Goal: Check status: Check status

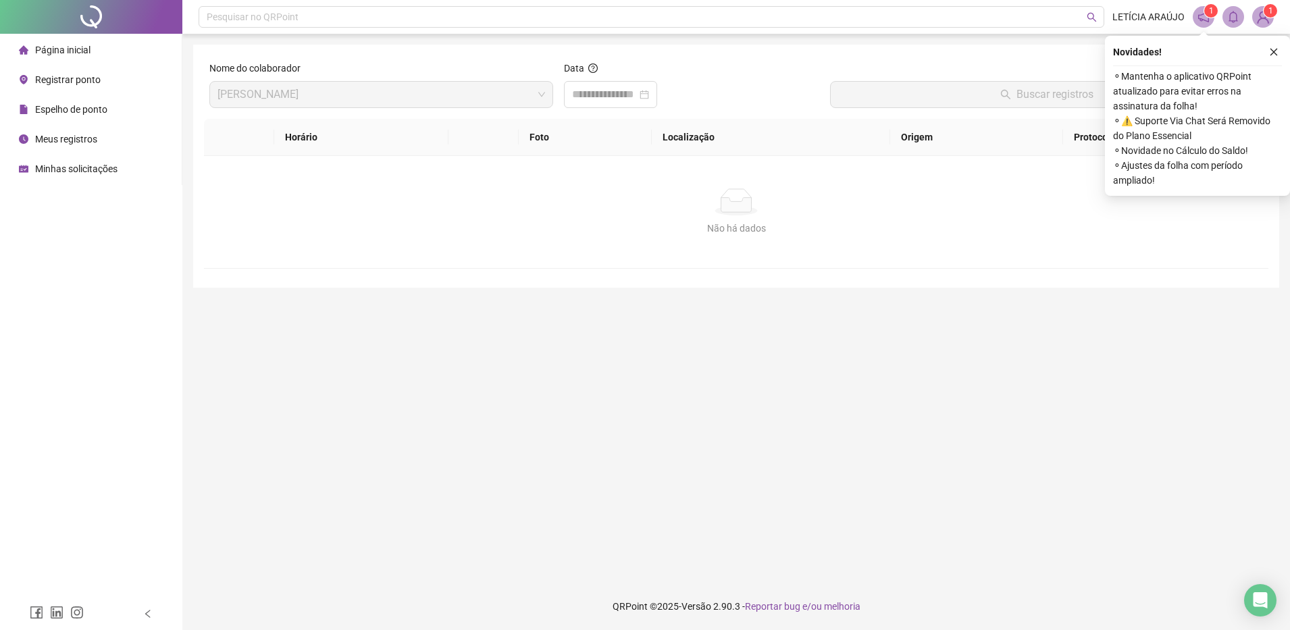
click at [116, 44] on li "Página inicial" at bounding box center [91, 49] width 176 height 27
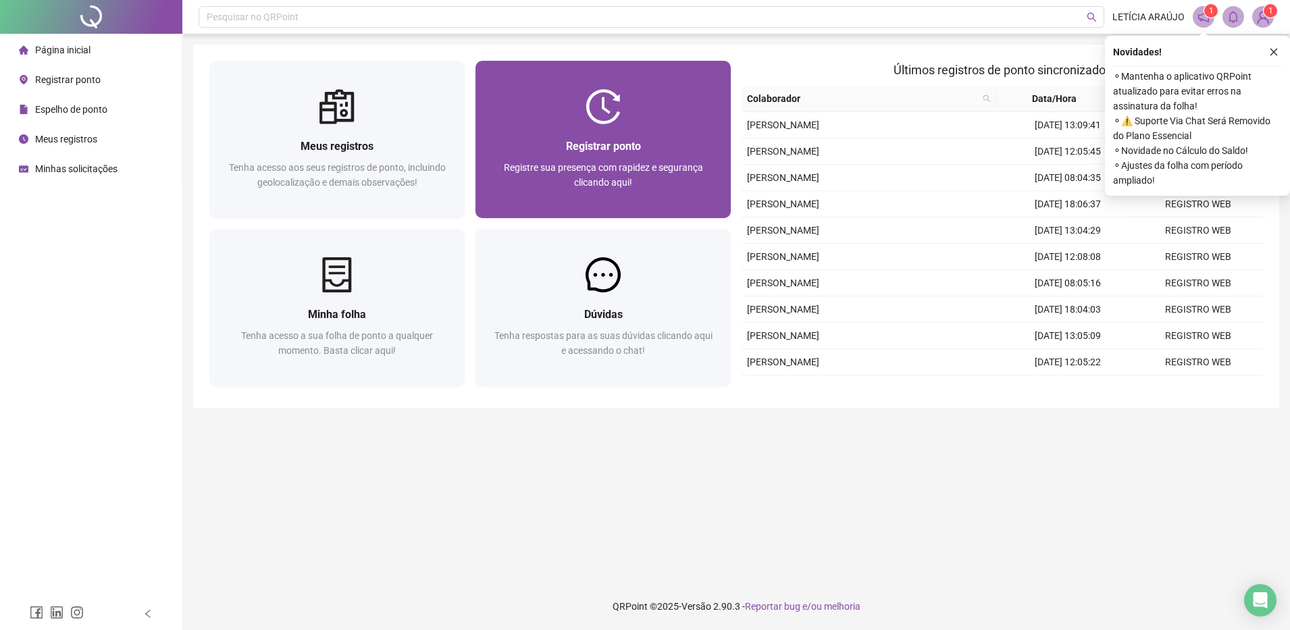
click at [495, 103] on div at bounding box center [603, 106] width 255 height 35
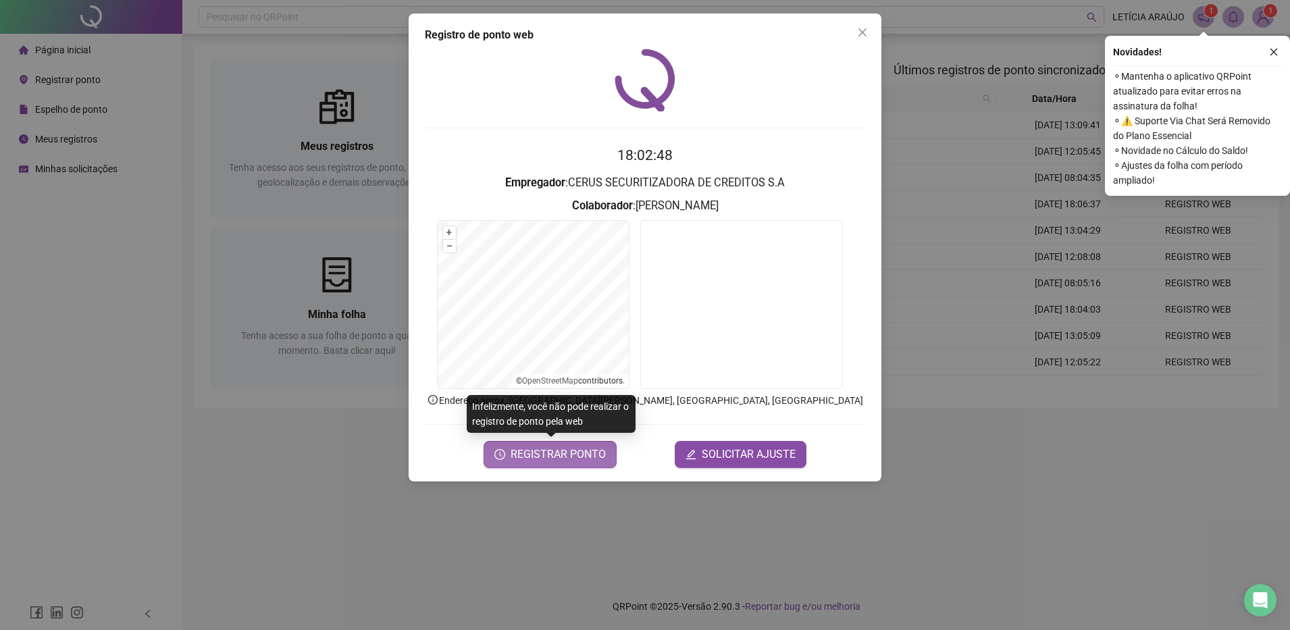
click at [563, 454] on span "REGISTRAR PONTO" at bounding box center [558, 454] width 95 height 16
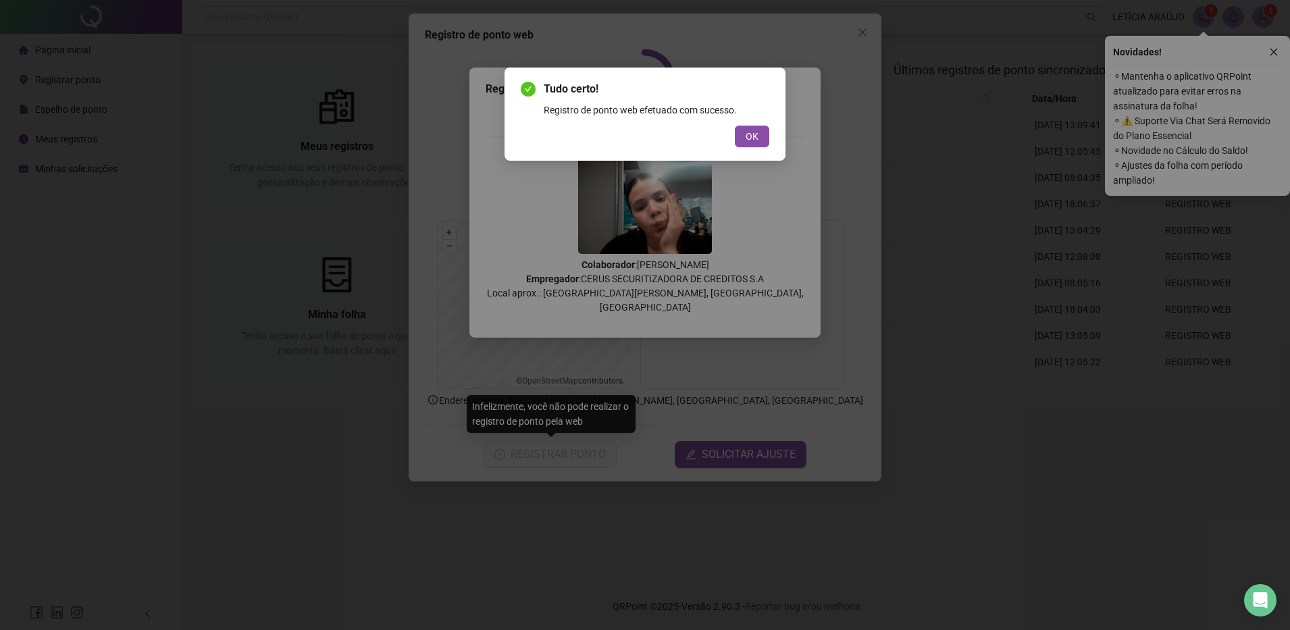
drag, startPoint x: 744, startPoint y: 133, endPoint x: 817, endPoint y: 80, distance: 89.8
click at [744, 134] on button "OK" at bounding box center [752, 137] width 34 height 22
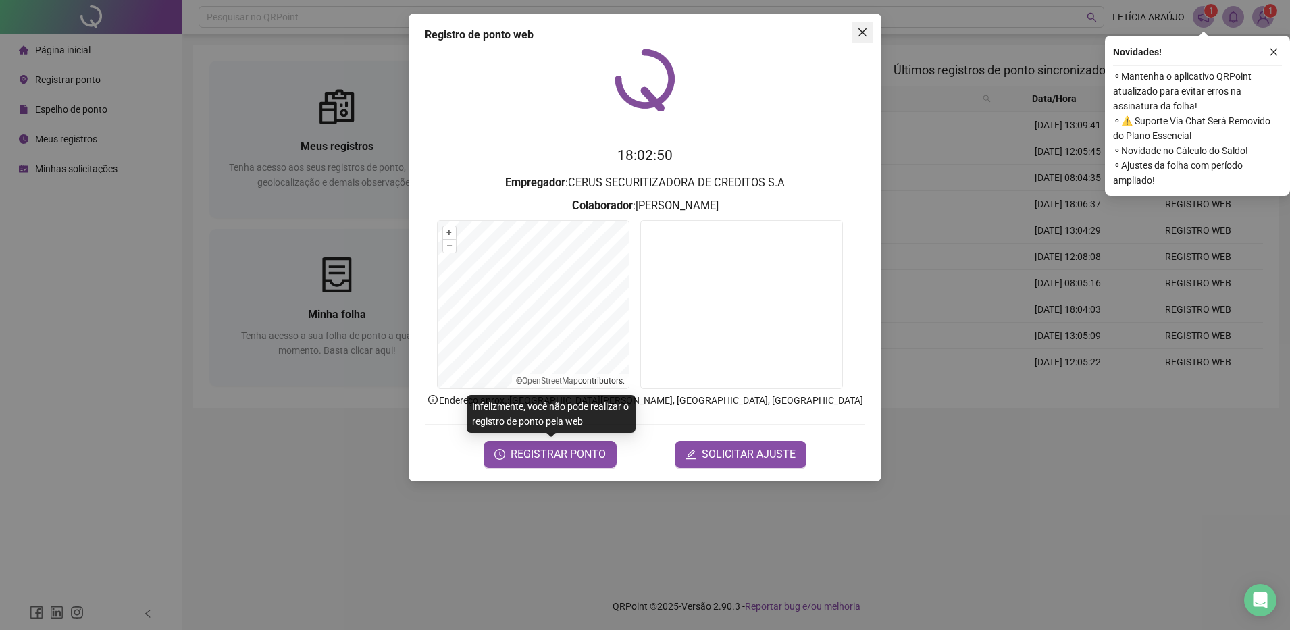
click at [863, 31] on icon "close" at bounding box center [862, 32] width 11 height 11
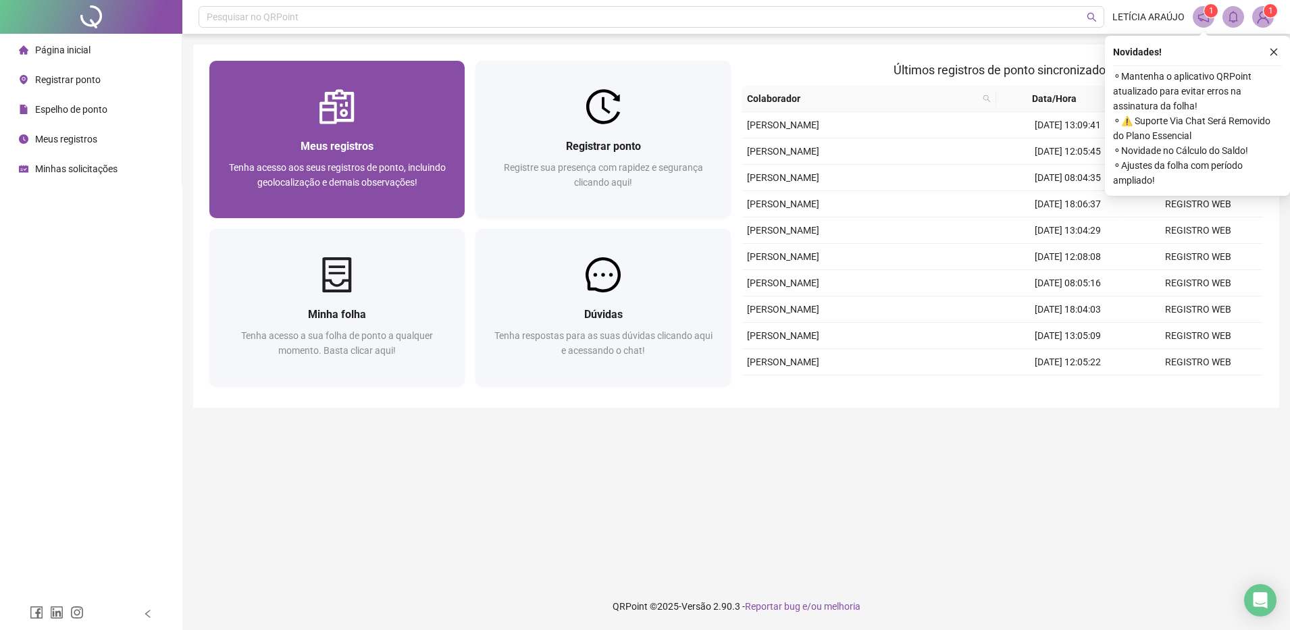
click at [417, 162] on span "Tenha acesso aos seus registros de ponto, incluindo geolocalização e demais obs…" at bounding box center [337, 175] width 217 height 26
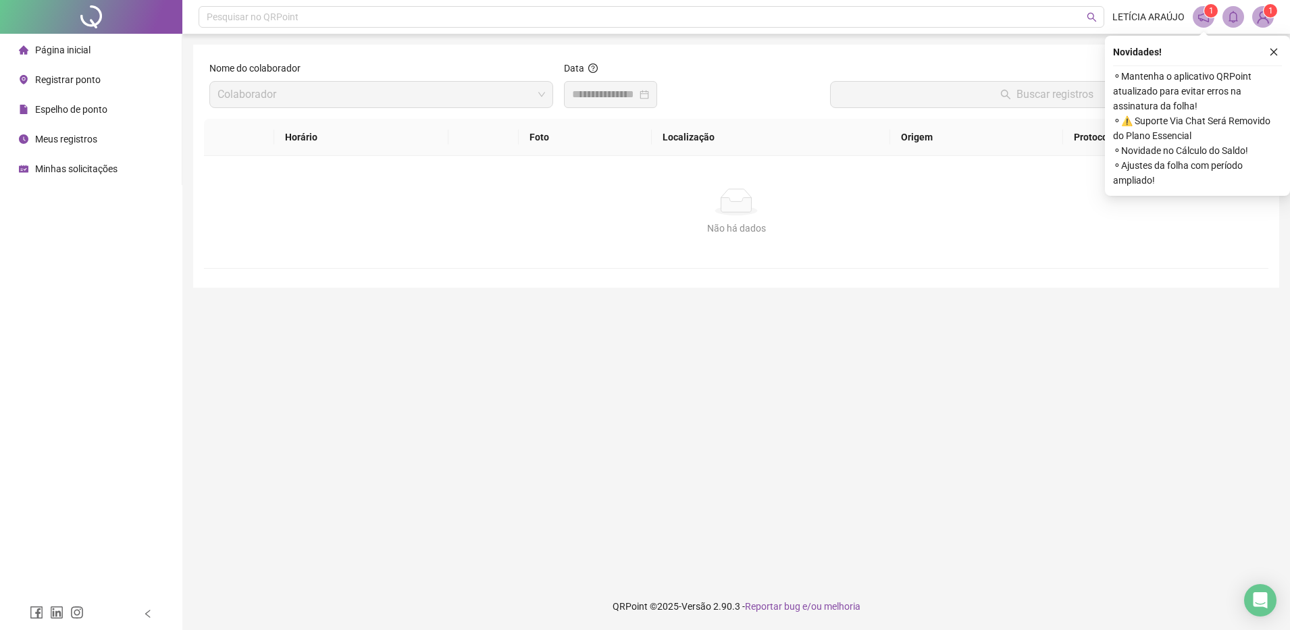
click at [598, 87] on input at bounding box center [604, 94] width 65 height 16
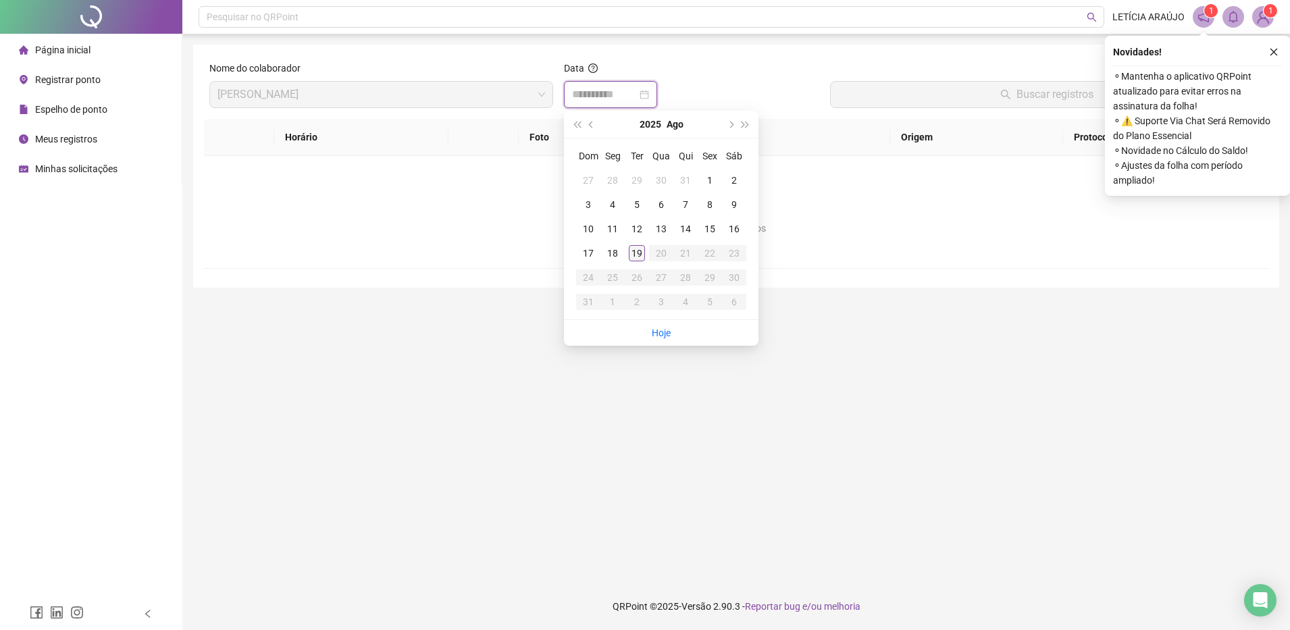
type input "**********"
drag, startPoint x: 648, startPoint y: 255, endPoint x: 736, endPoint y: 109, distance: 169.7
click at [649, 253] on tr "17 18 19 20 21 22 23" at bounding box center [661, 253] width 170 height 24
type input "**********"
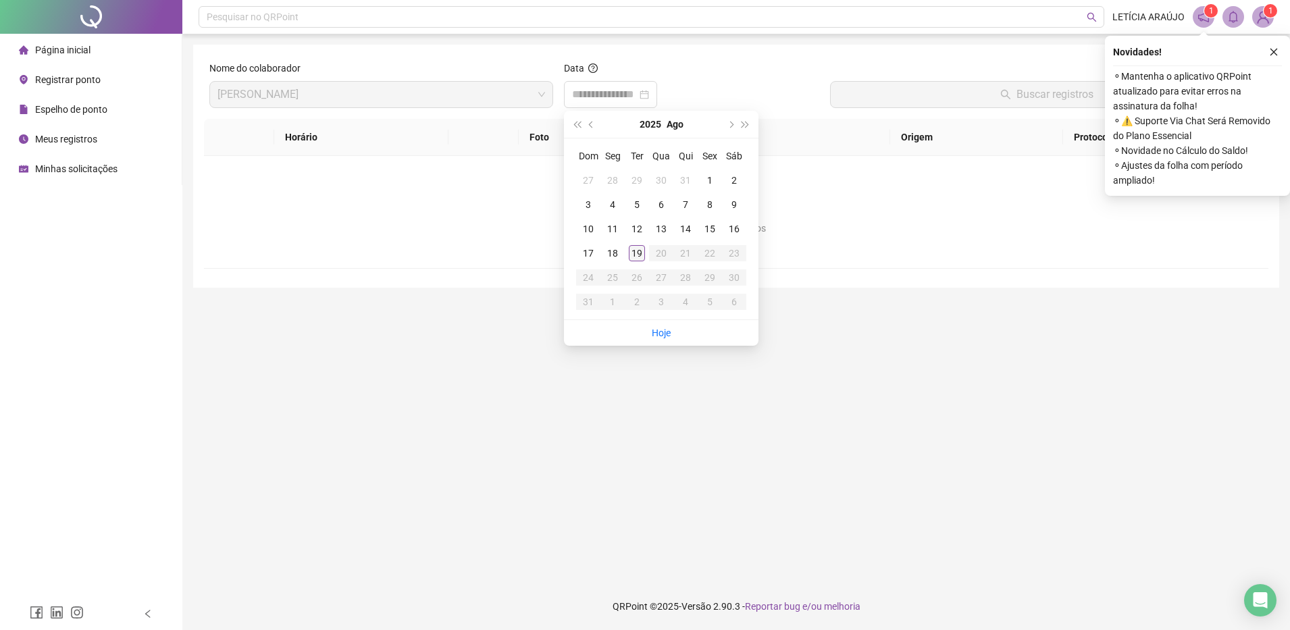
type input "**********"
click at [632, 249] on div "19" at bounding box center [637, 253] width 16 height 16
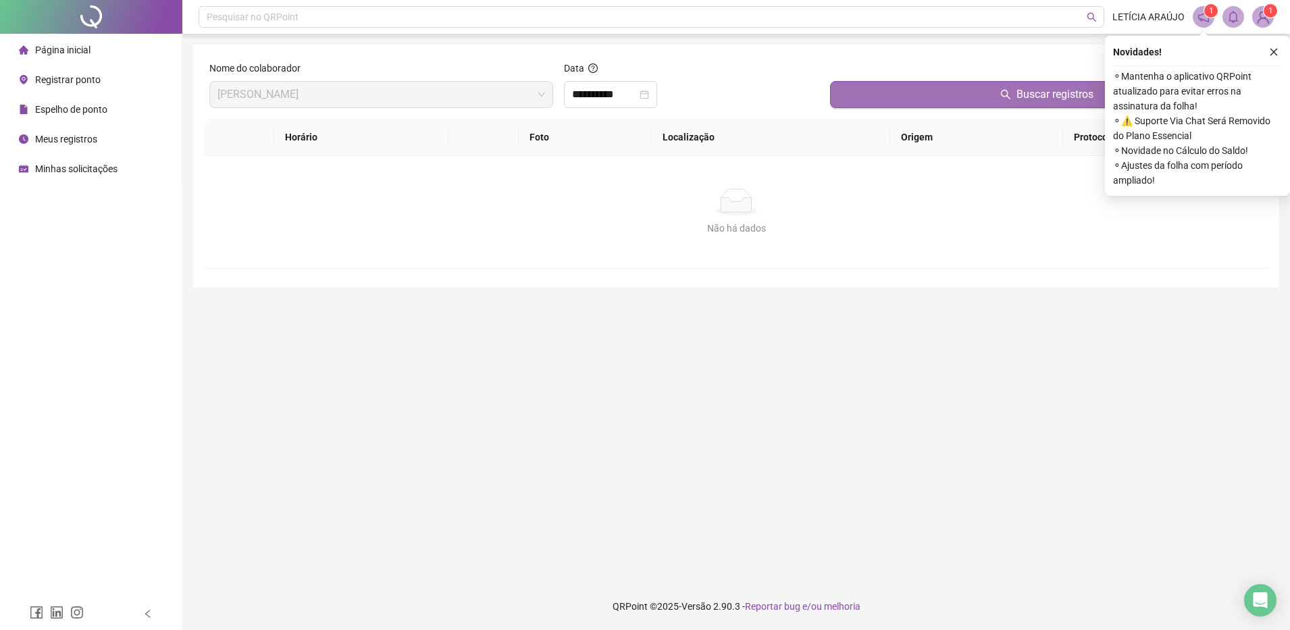
click at [853, 97] on button "Buscar registros" at bounding box center [1046, 94] width 433 height 27
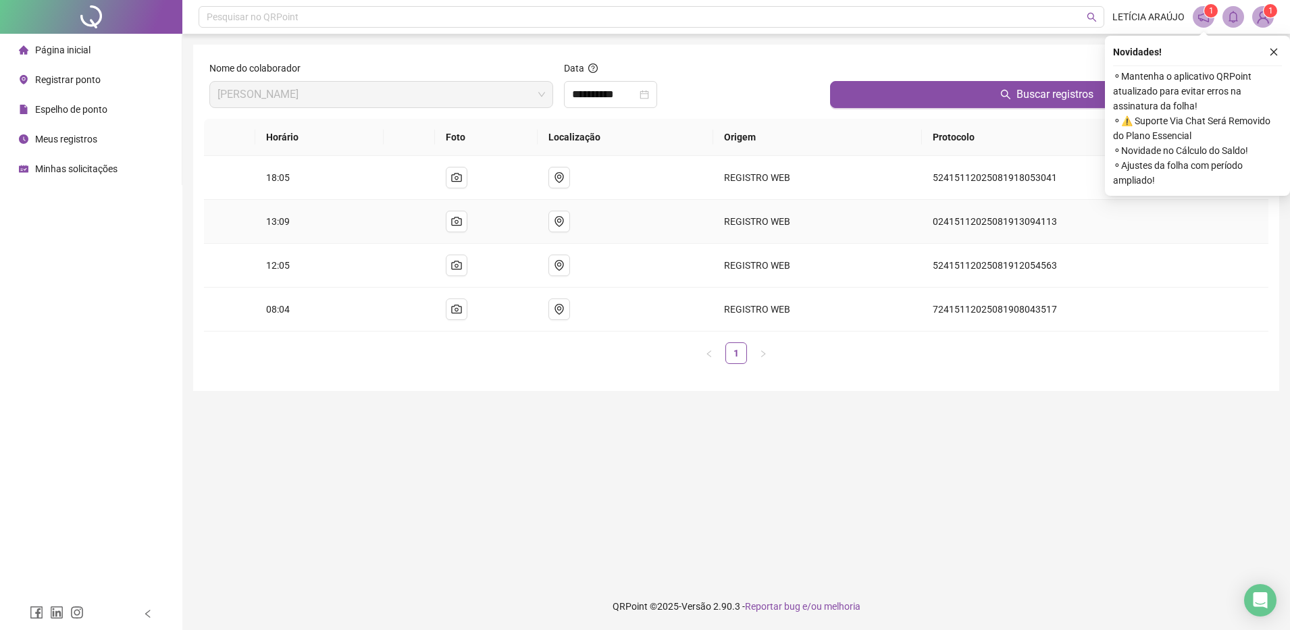
drag, startPoint x: 348, startPoint y: 201, endPoint x: 426, endPoint y: 185, distance: 79.4
click at [348, 202] on td "13:09" at bounding box center [319, 222] width 128 height 44
click at [369, 145] on img at bounding box center [369, 145] width 0 height 0
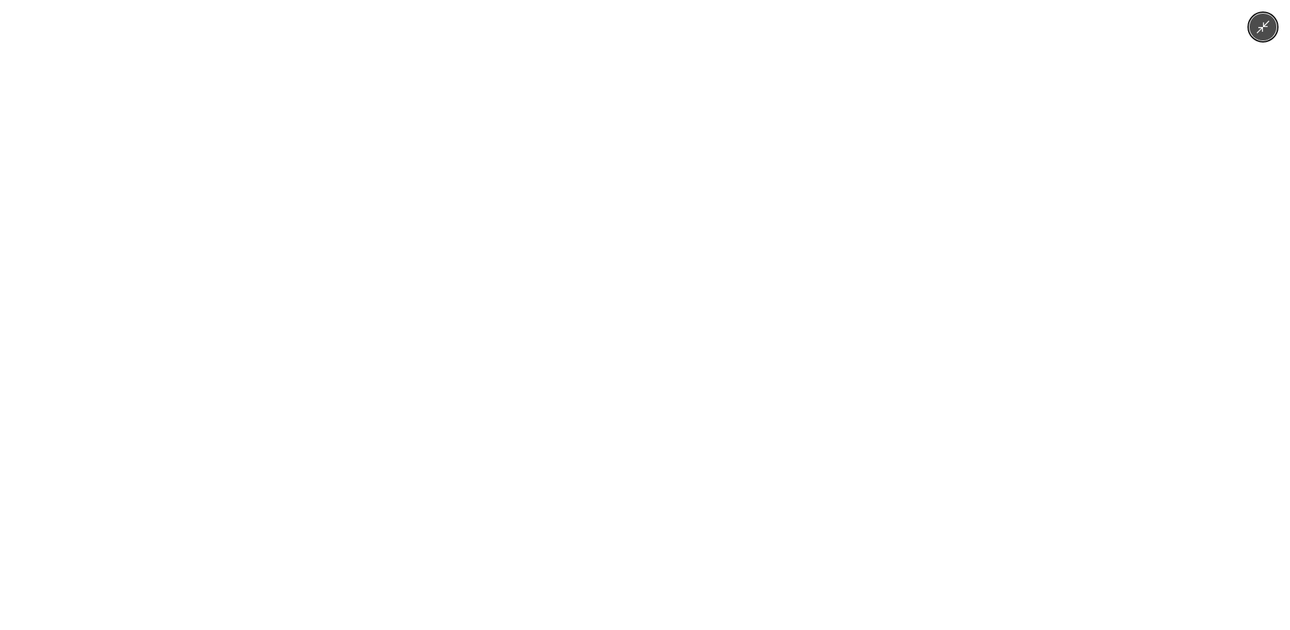
click at [387, 182] on img at bounding box center [645, 315] width 842 height 630
